Goal: Transaction & Acquisition: Purchase product/service

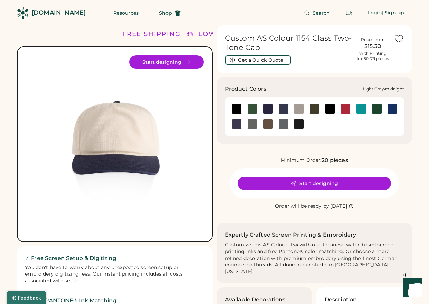
click at [267, 109] on div at bounding box center [268, 109] width 10 height 10
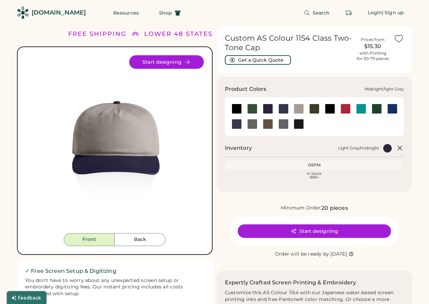
click at [297, 109] on div at bounding box center [298, 109] width 10 height 10
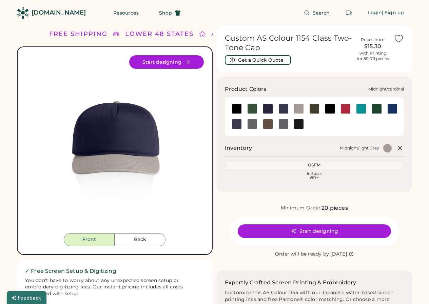
click at [285, 110] on div at bounding box center [283, 109] width 10 height 10
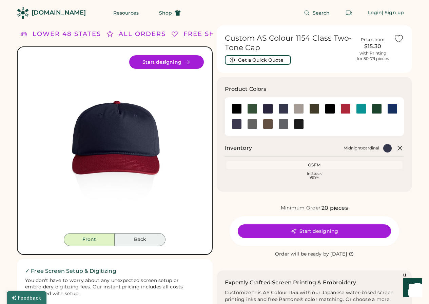
click at [123, 241] on button "Back" at bounding box center [140, 239] width 51 height 13
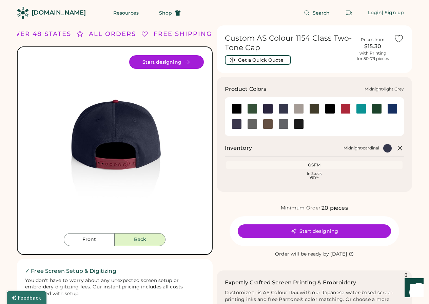
click at [300, 111] on div at bounding box center [298, 109] width 10 height 10
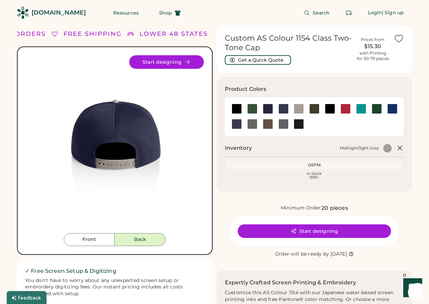
click at [385, 146] on div at bounding box center [387, 148] width 8 height 8
drag, startPoint x: 357, startPoint y: 148, endPoint x: 353, endPoint y: 149, distance: 4.4
click at [357, 149] on div "Midnight/light Grey" at bounding box center [358, 147] width 39 height 5
click at [343, 148] on div "Midnight/light Grey" at bounding box center [358, 147] width 39 height 5
click at [312, 163] on div "OSFM" at bounding box center [314, 164] width 174 height 5
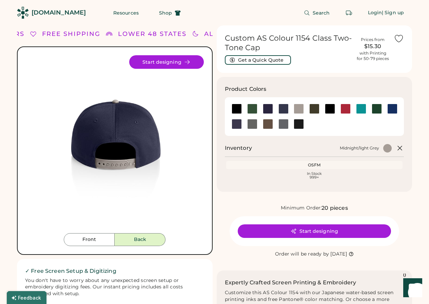
click at [312, 172] on div "In Stock 999+" at bounding box center [314, 175] width 174 height 7
click at [398, 147] on icon at bounding box center [399, 148] width 8 height 8
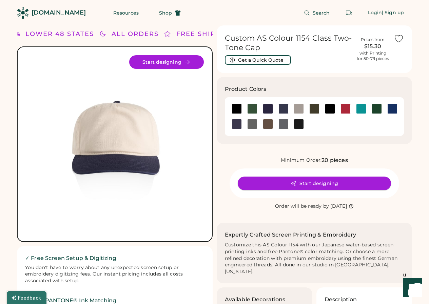
click at [321, 183] on button "Start designing" at bounding box center [314, 184] width 153 height 14
